Goal: Task Accomplishment & Management: Manage account settings

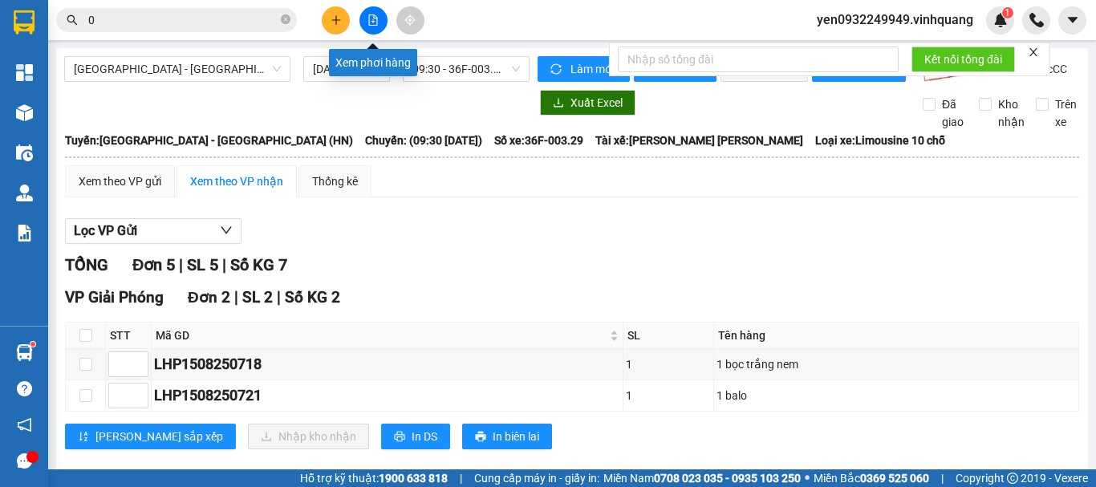
click at [375, 21] on icon "file-add" at bounding box center [373, 19] width 11 height 11
click at [376, 25] on icon "file-add" at bounding box center [373, 19] width 9 height 11
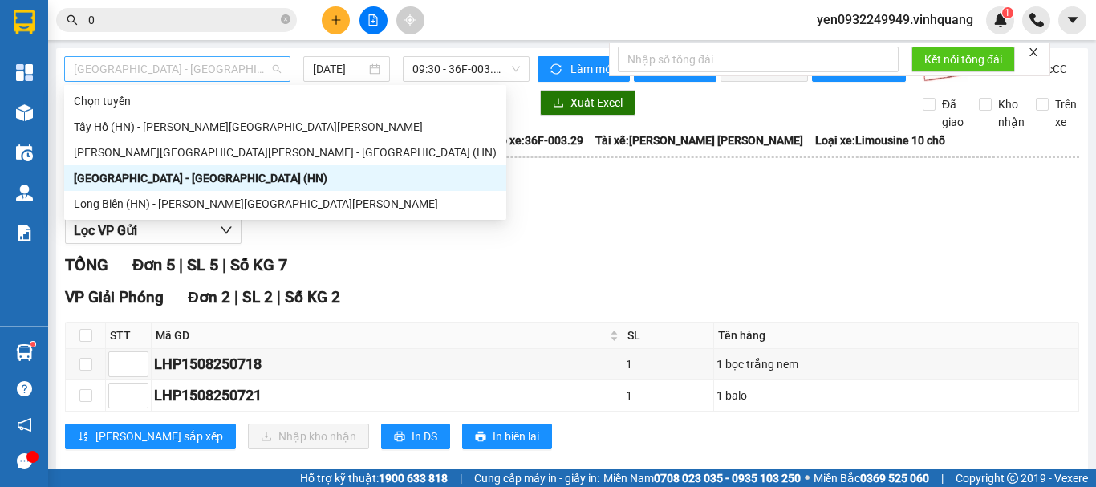
click at [128, 74] on span "[GEOGRAPHIC_DATA] - [GEOGRAPHIC_DATA] (HN)" at bounding box center [177, 69] width 207 height 24
click at [116, 131] on div "Tây Hồ (HN) - [PERSON_NAME][GEOGRAPHIC_DATA][PERSON_NAME]" at bounding box center [285, 127] width 423 height 18
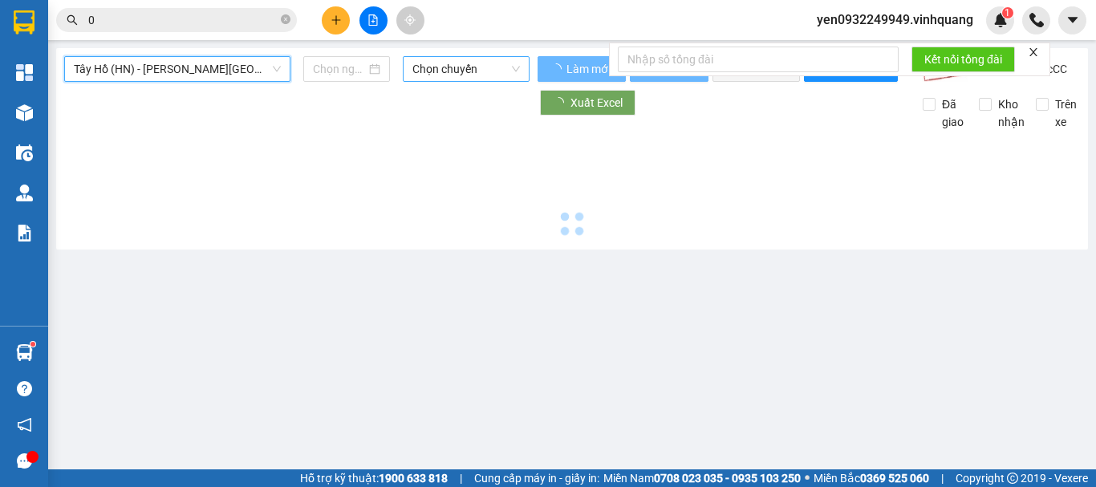
type input "[DATE]"
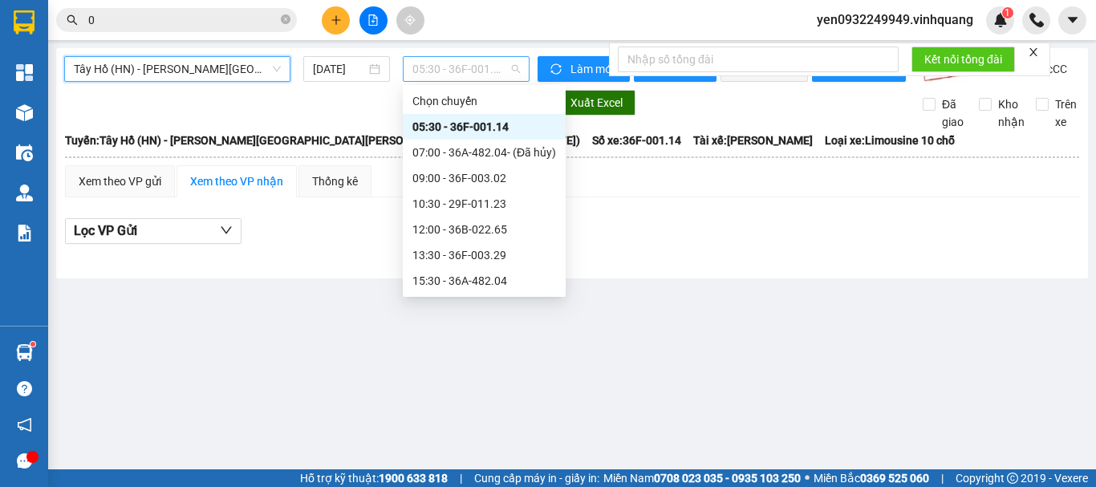
click at [464, 75] on span "05:30 - 36F-001.14" at bounding box center [467, 69] width 108 height 24
click at [494, 178] on div "09:00 - 36F-003.02" at bounding box center [485, 178] width 144 height 18
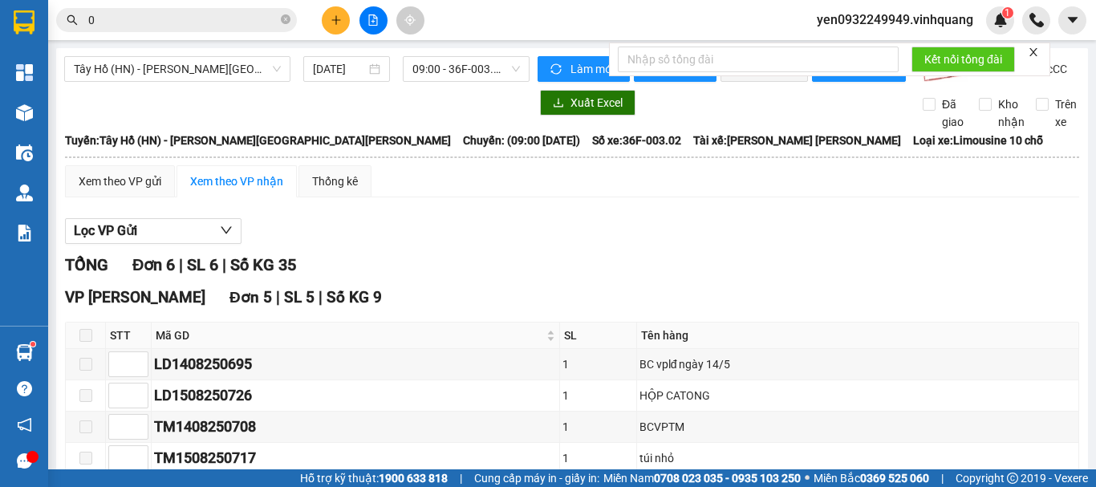
click at [235, 190] on div "Xem theo VP nhận" at bounding box center [236, 182] width 93 height 18
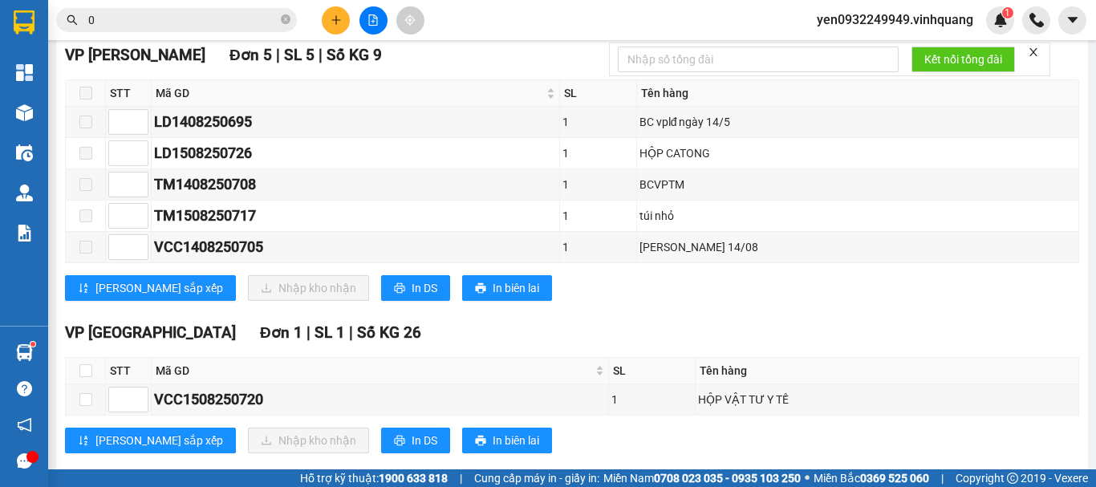
scroll to position [285, 0]
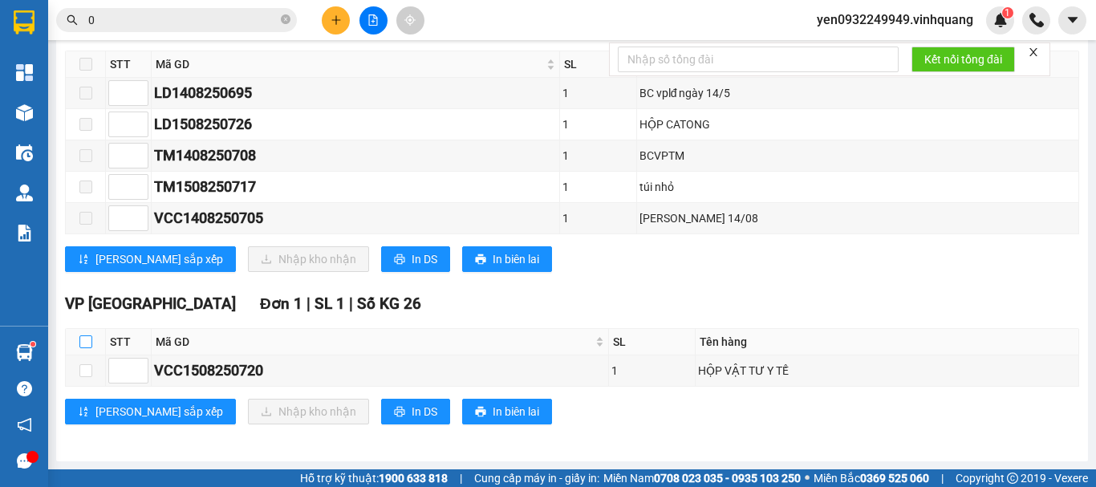
click at [81, 341] on input "checkbox" at bounding box center [85, 341] width 13 height 13
checkbox input "true"
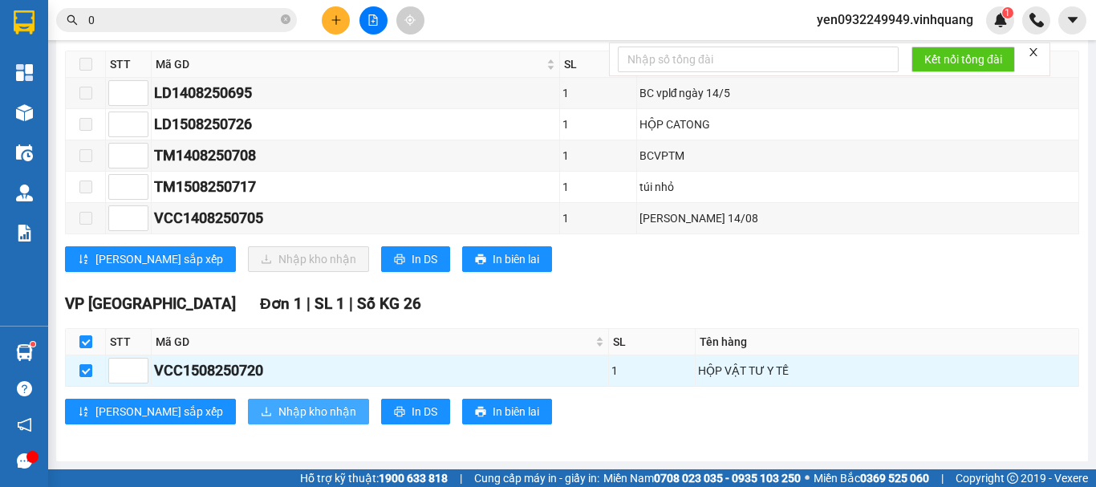
click at [279, 413] on span "Nhập kho nhận" at bounding box center [318, 412] width 78 height 18
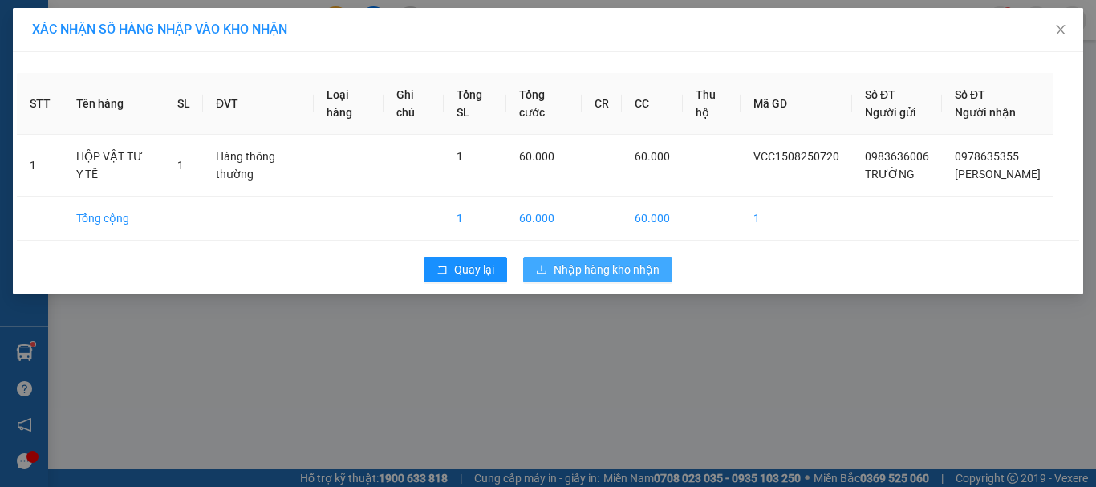
click at [606, 279] on span "Nhập hàng kho nhận" at bounding box center [607, 270] width 106 height 18
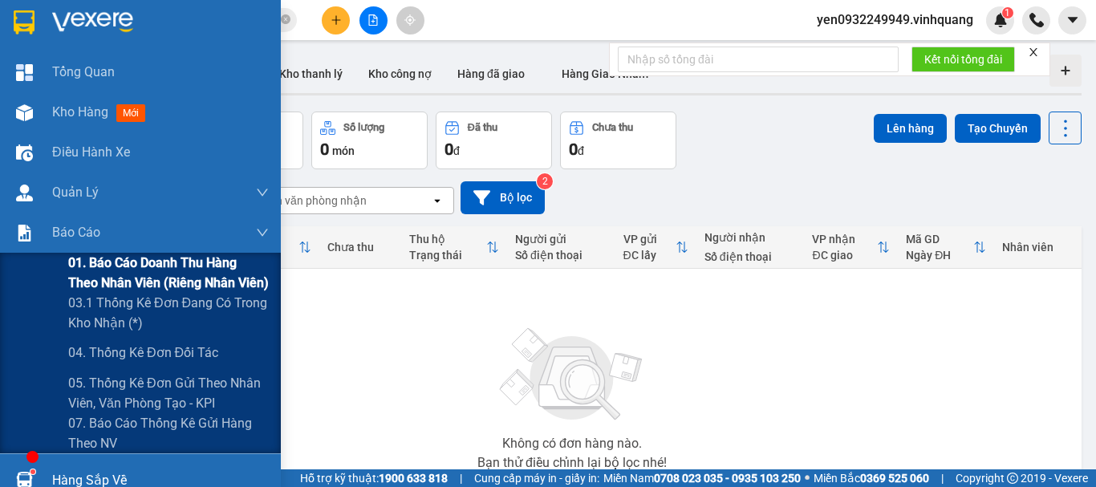
click at [96, 267] on span "01. Báo cáo doanh thu hàng theo nhân viên (riêng nhân viên)" at bounding box center [168, 273] width 201 height 40
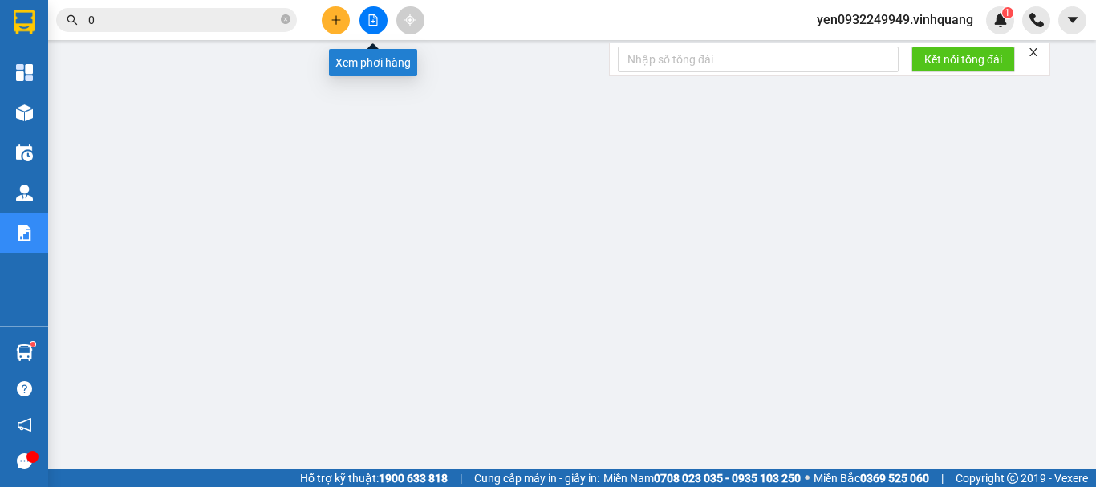
click at [371, 21] on icon "file-add" at bounding box center [373, 19] width 11 height 11
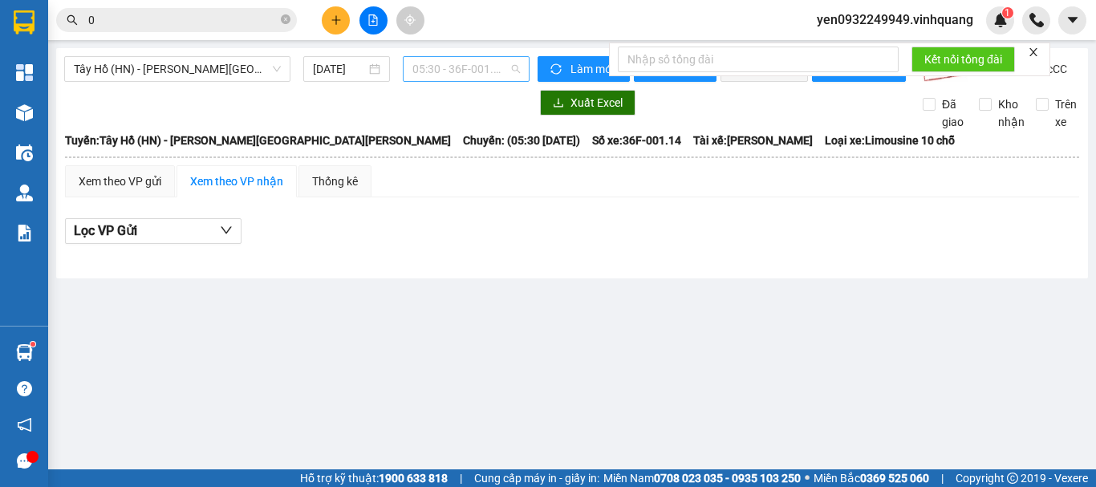
click at [478, 78] on span "05:30 - 36F-001.14" at bounding box center [467, 69] width 108 height 24
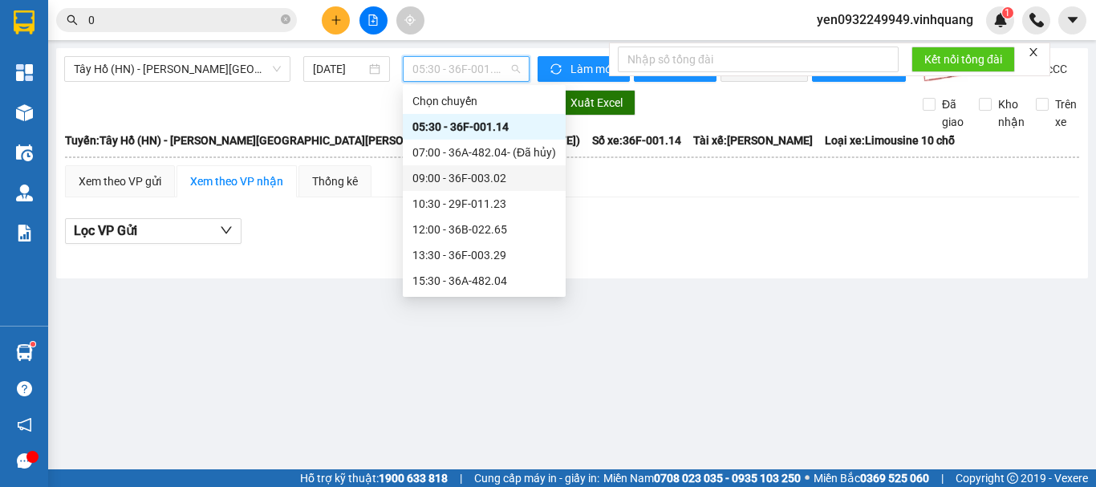
click at [510, 179] on div "09:00 - 36F-003.02" at bounding box center [485, 178] width 144 height 18
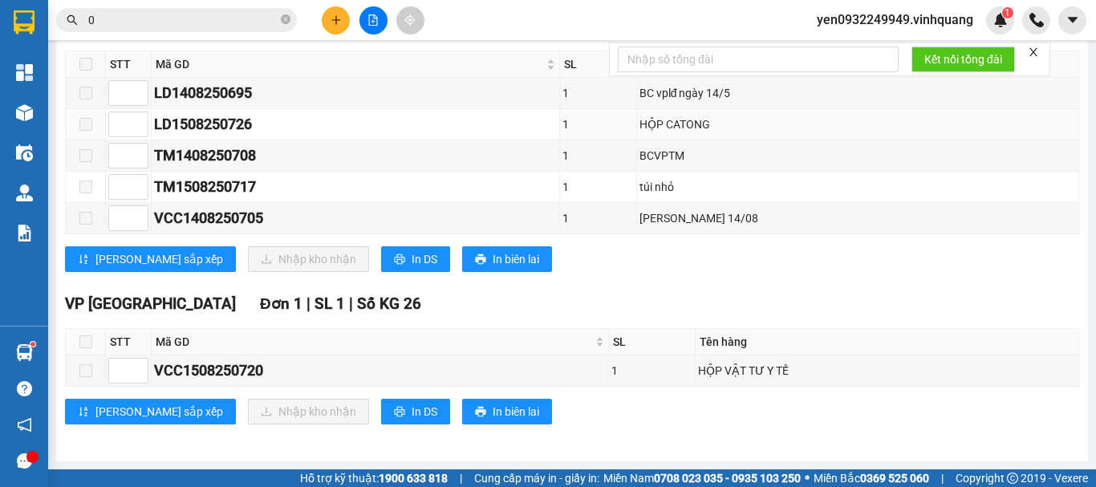
scroll to position [285, 0]
click at [87, 345] on span at bounding box center [85, 341] width 13 height 13
click at [82, 347] on span at bounding box center [85, 341] width 13 height 13
click at [192, 377] on div "VCC1508250720" at bounding box center [380, 371] width 452 height 22
drag, startPoint x: 182, startPoint y: 373, endPoint x: 272, endPoint y: 375, distance: 89.9
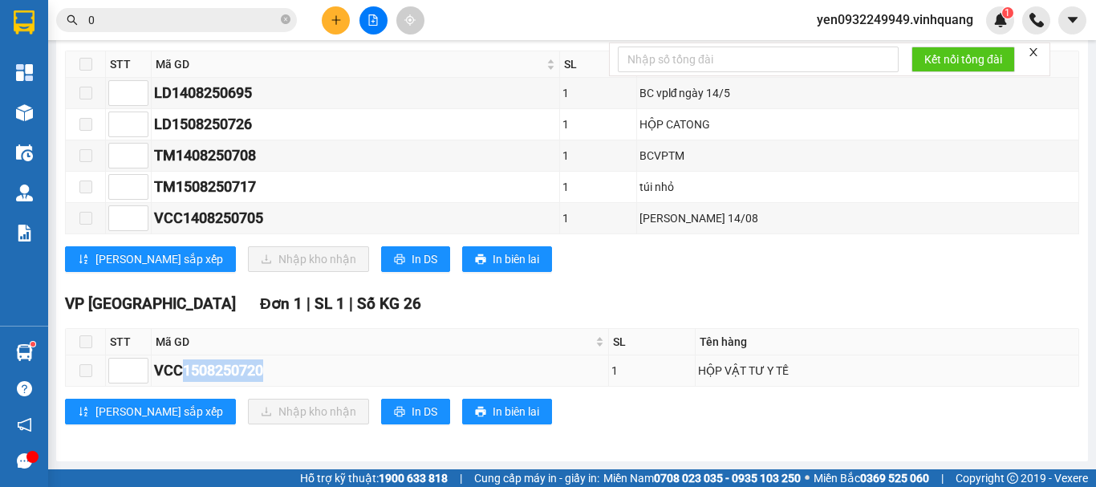
click at [272, 375] on div "VCC1508250720" at bounding box center [380, 371] width 452 height 22
copy div "1508250720"
drag, startPoint x: 100, startPoint y: 14, endPoint x: 87, endPoint y: 18, distance: 14.0
click at [87, 18] on span "0" at bounding box center [176, 20] width 241 height 24
paste input "150825072"
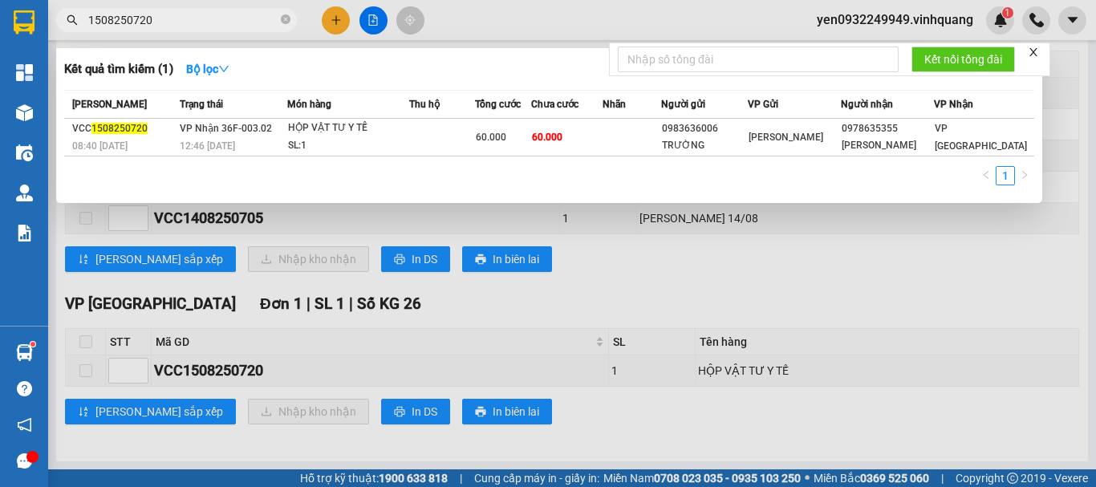
type input "1508250720"
click at [266, 413] on div at bounding box center [548, 243] width 1096 height 487
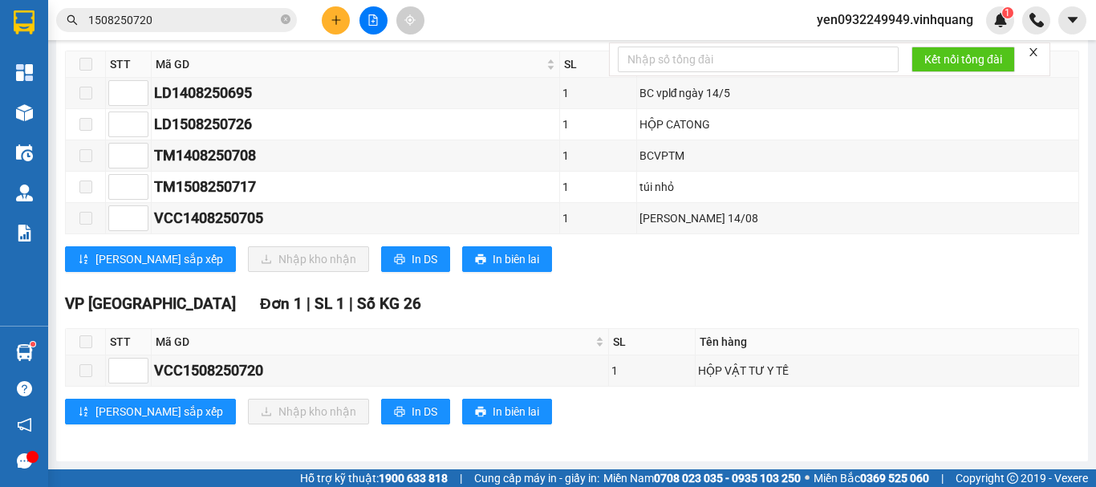
click at [85, 346] on span at bounding box center [85, 341] width 13 height 13
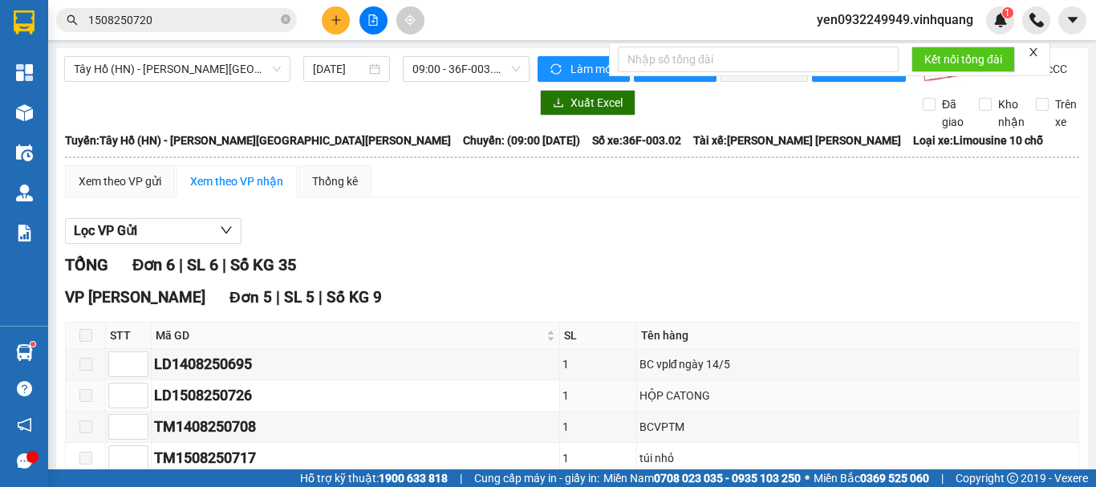
scroll to position [80, 0]
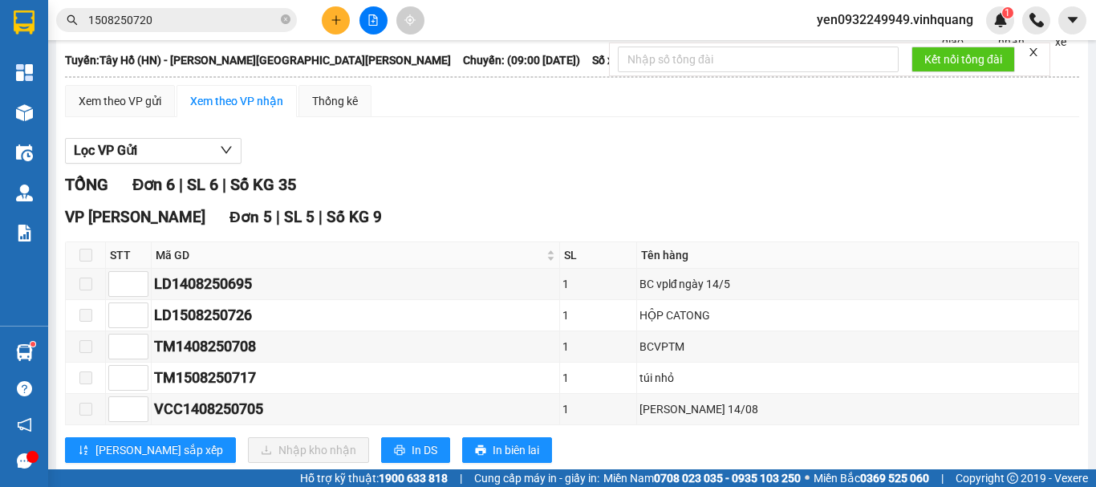
click at [91, 262] on span at bounding box center [85, 255] width 13 height 13
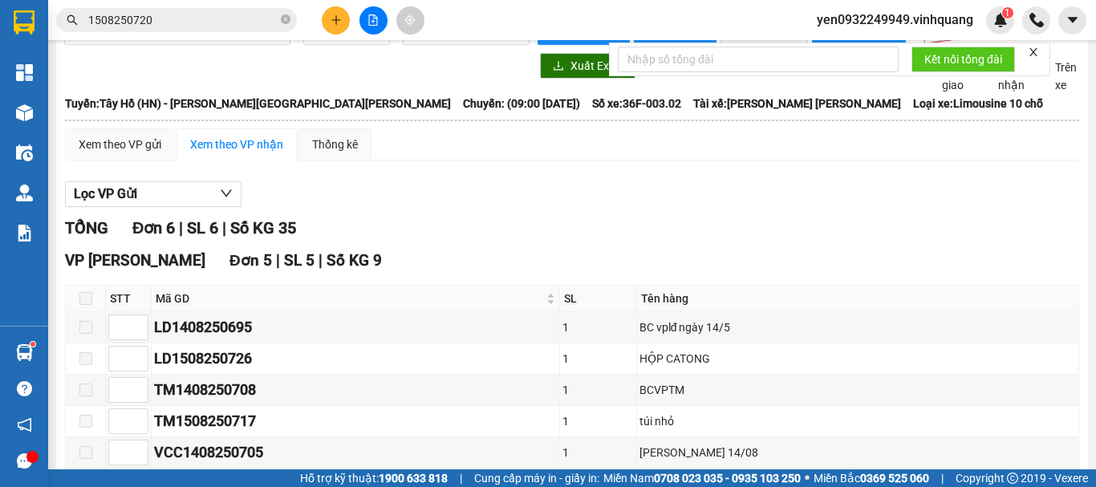
scroll to position [0, 0]
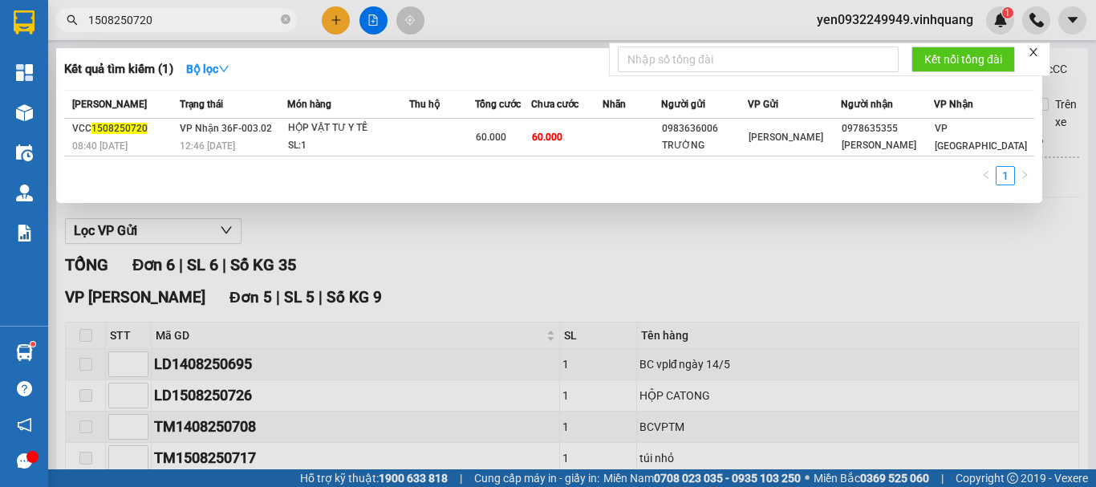
click at [154, 24] on input "1508250720" at bounding box center [182, 20] width 189 height 18
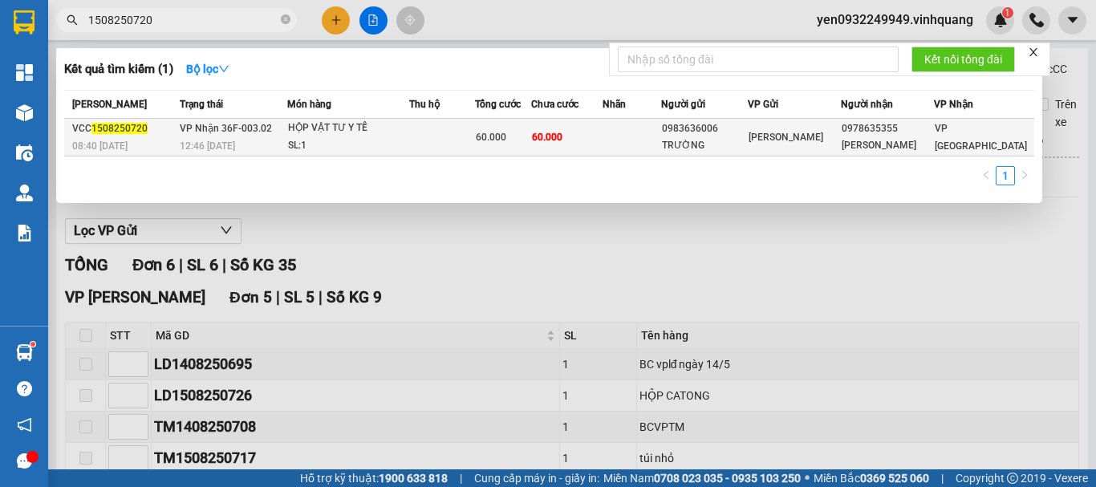
click at [223, 128] on span "[PERSON_NAME] 36F-003.02" at bounding box center [226, 128] width 92 height 11
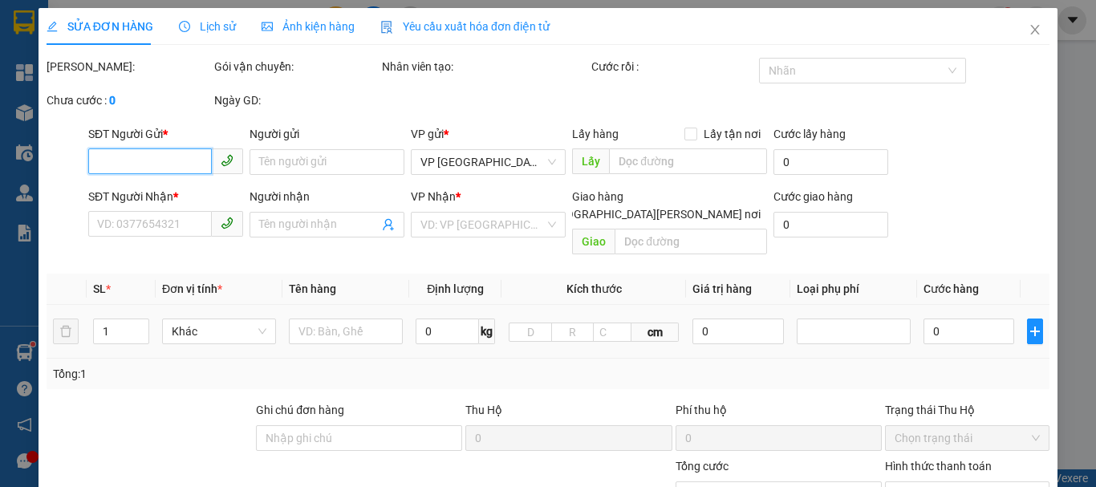
type input "0983636006"
type input "TRƯỜNG"
type input "0978635355"
type input "[PERSON_NAME]"
type input "60.000"
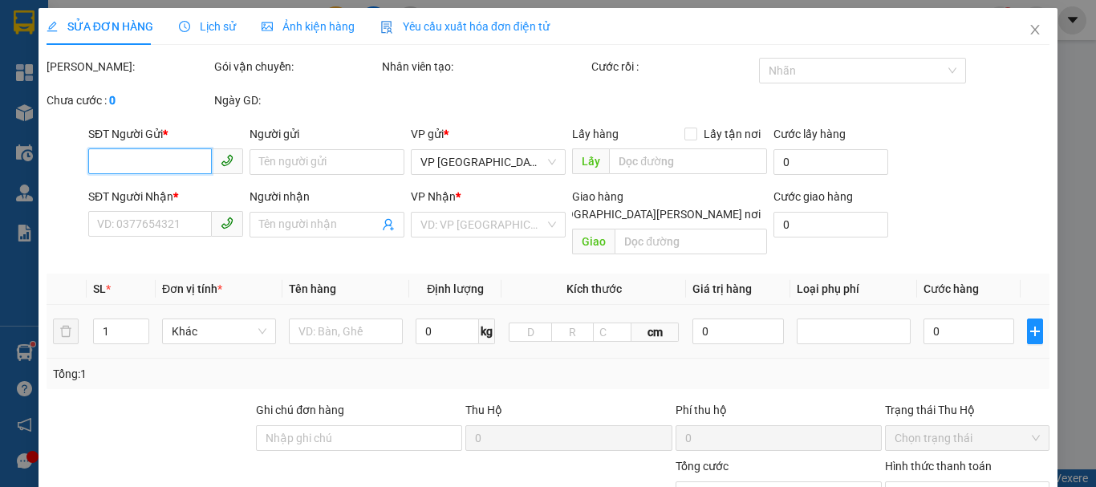
type input "60.000"
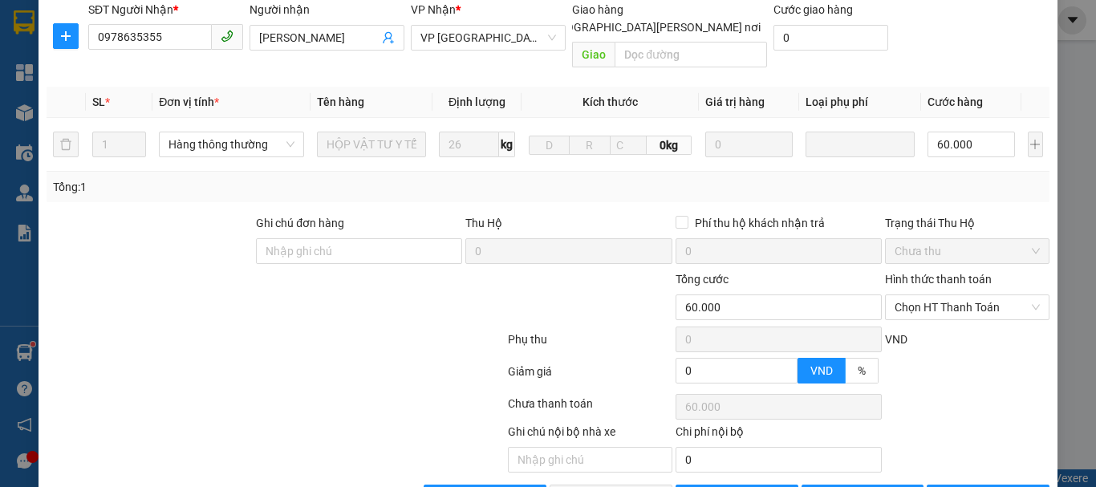
scroll to position [224, 0]
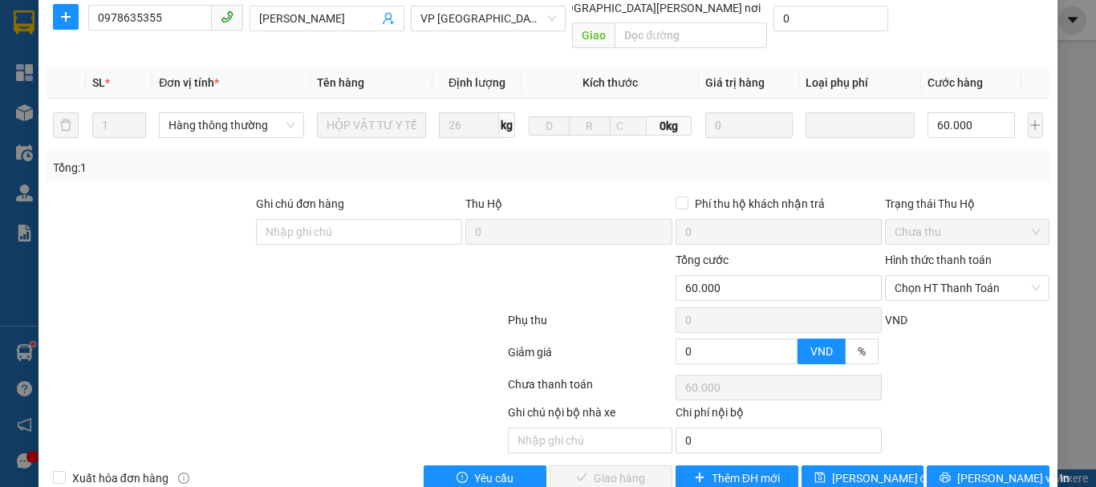
click at [219, 307] on div at bounding box center [275, 323] width 461 height 32
click at [218, 307] on div at bounding box center [275, 323] width 461 height 32
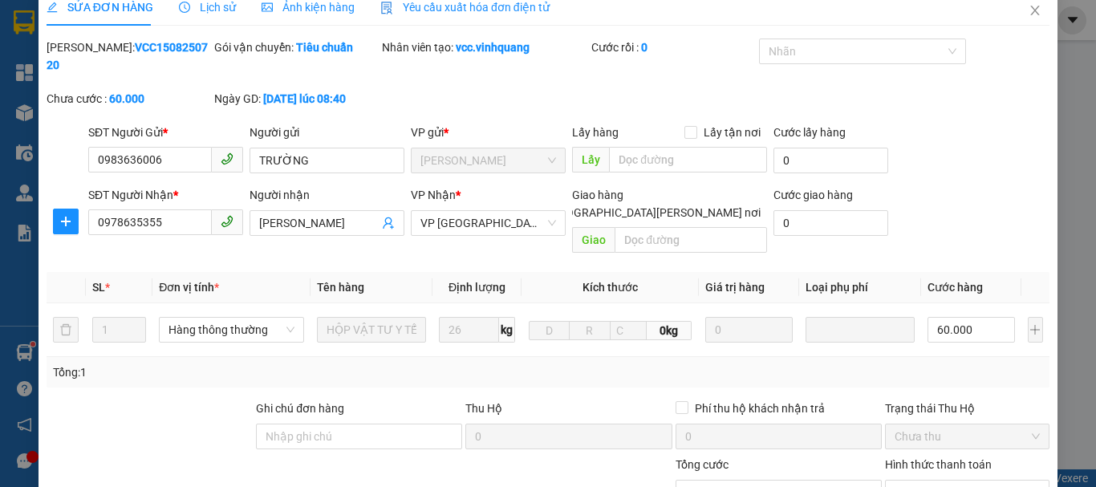
scroll to position [0, 0]
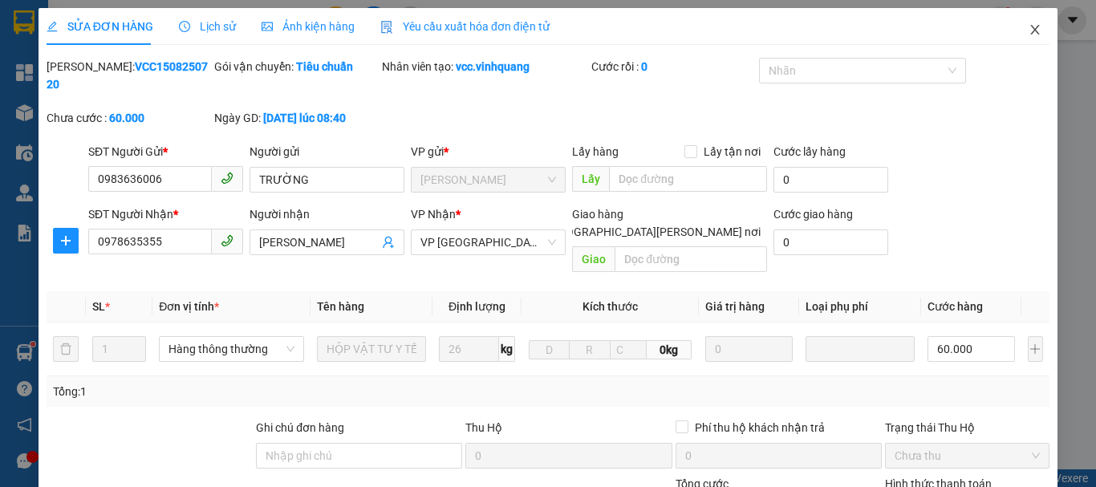
click at [1029, 34] on icon "close" at bounding box center [1035, 29] width 13 height 13
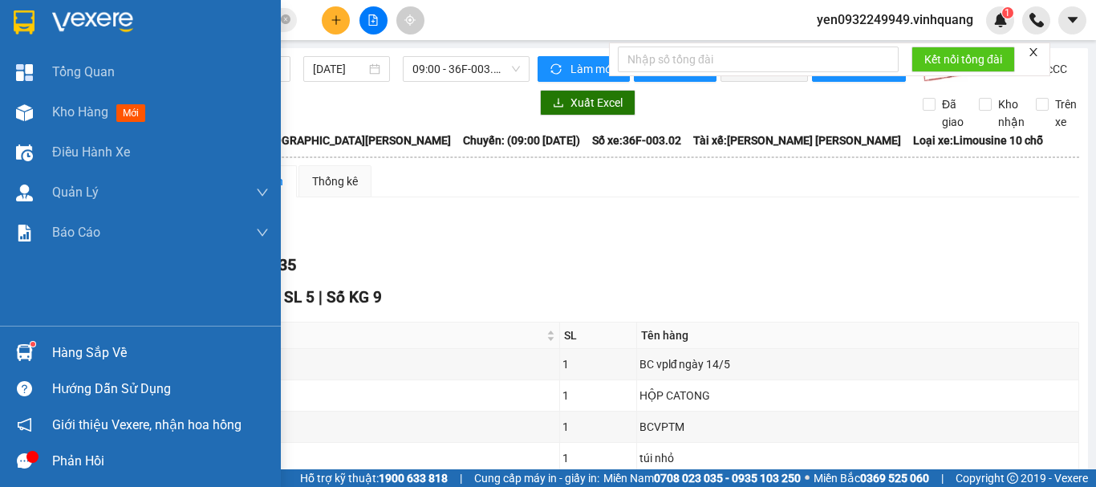
click at [91, 21] on img at bounding box center [92, 22] width 81 height 24
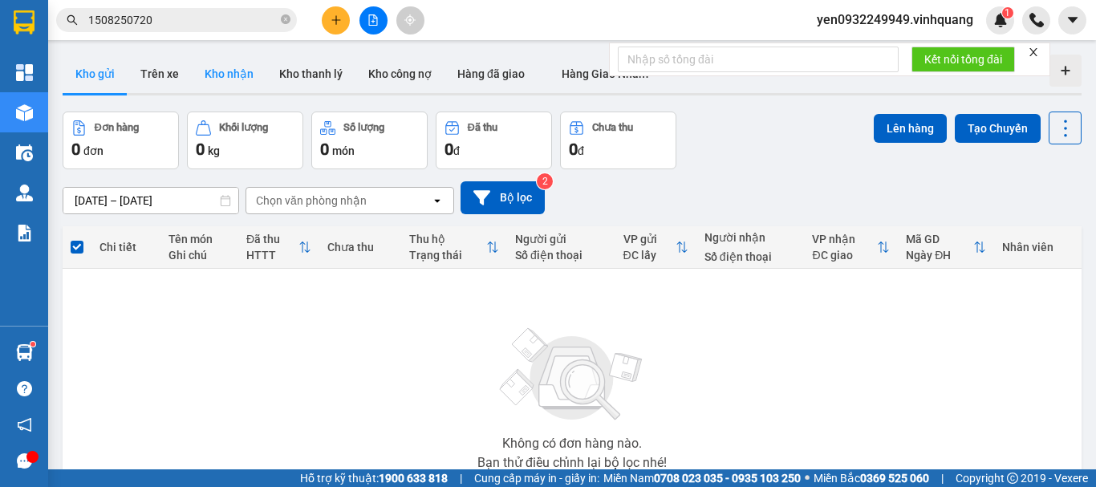
click at [232, 75] on button "Kho nhận" at bounding box center [229, 74] width 75 height 39
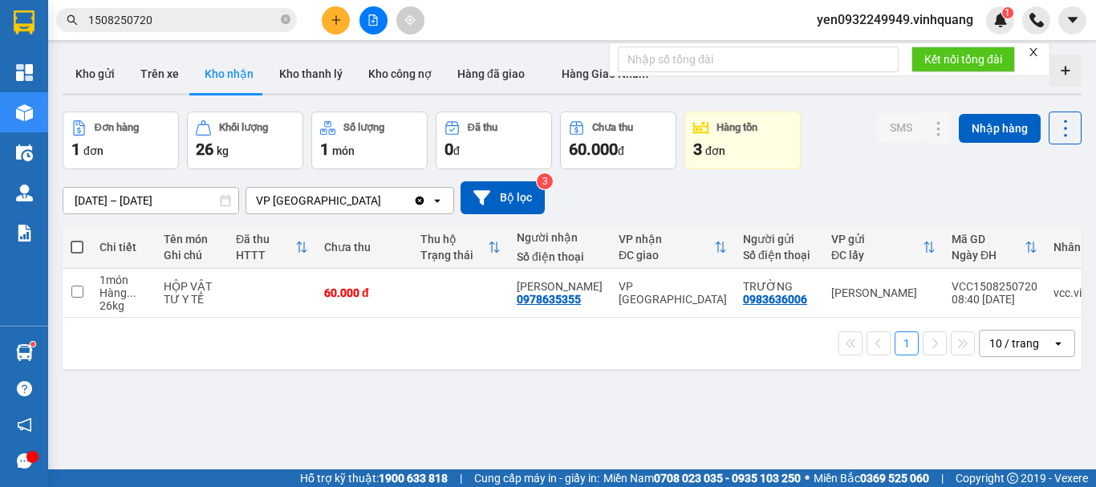
click at [898, 21] on span "yen0932249949.vinhquang" at bounding box center [895, 20] width 182 height 20
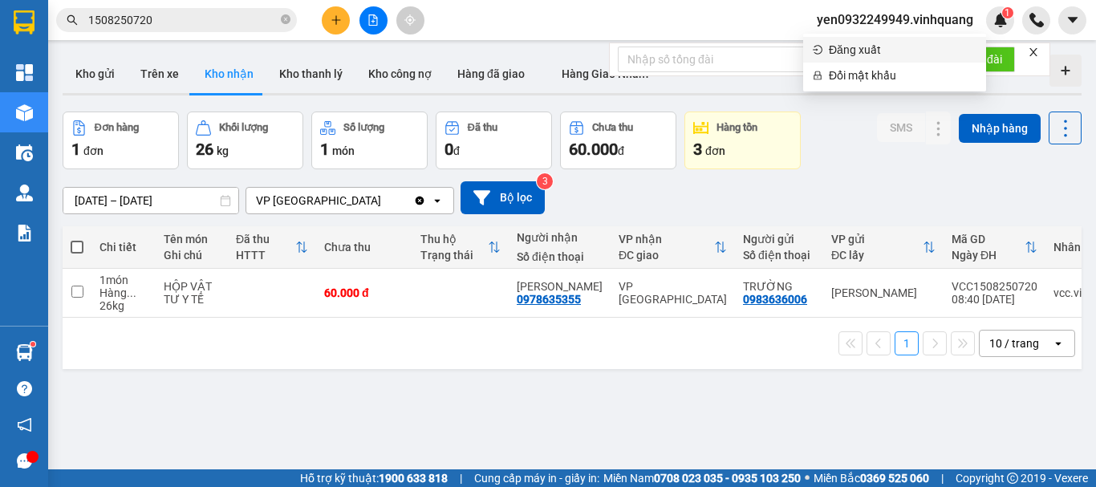
click at [866, 46] on span "Đăng xuất" at bounding box center [903, 50] width 148 height 18
